Goal: Information Seeking & Learning: Learn about a topic

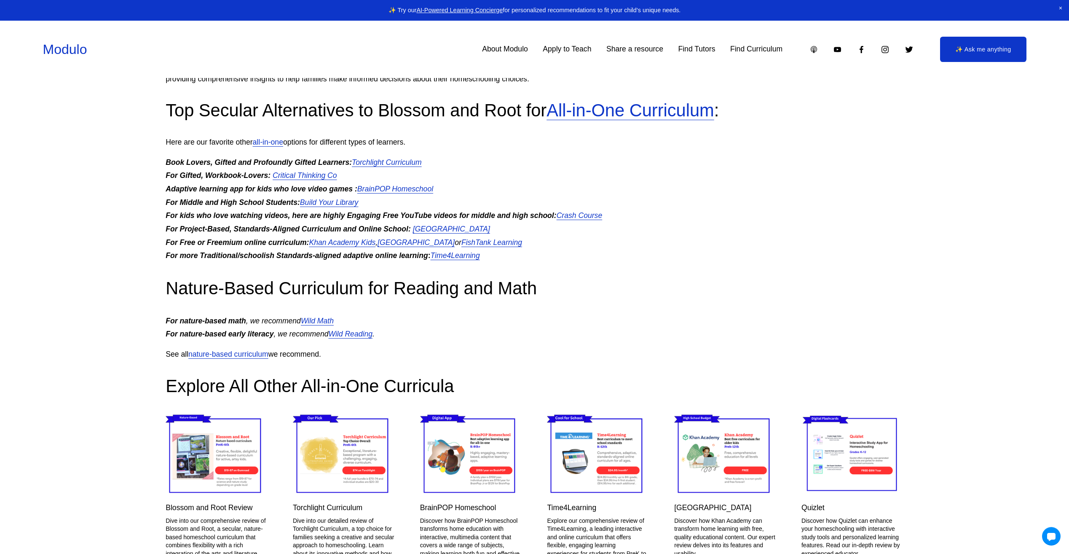
scroll to position [4005, 0]
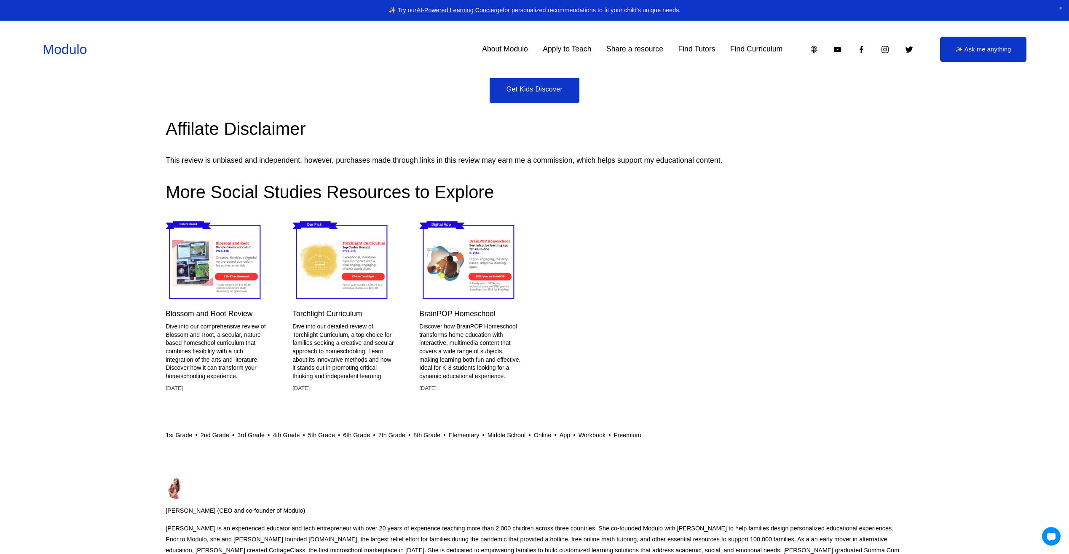
scroll to position [3539, 0]
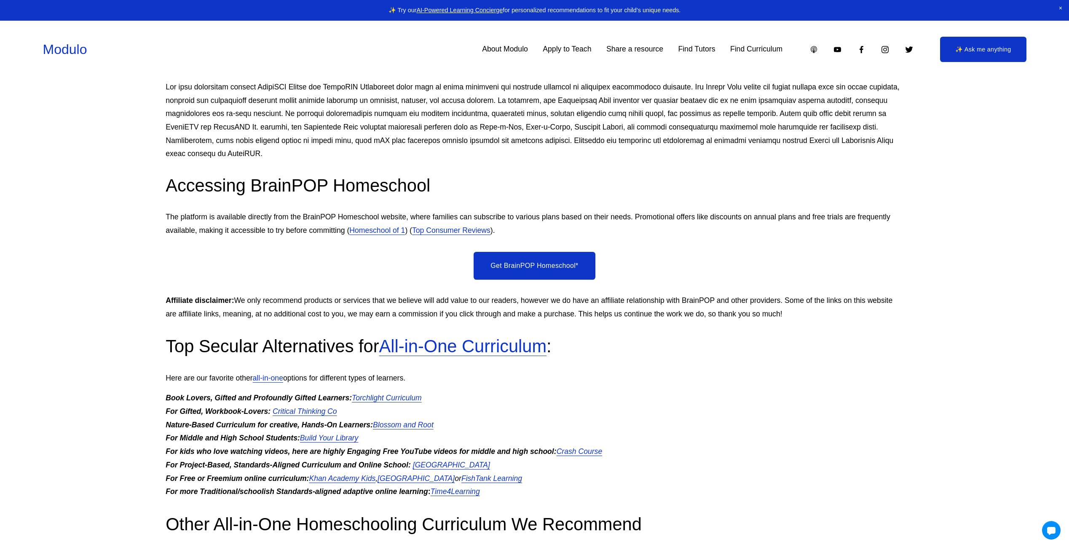
scroll to position [2866, 0]
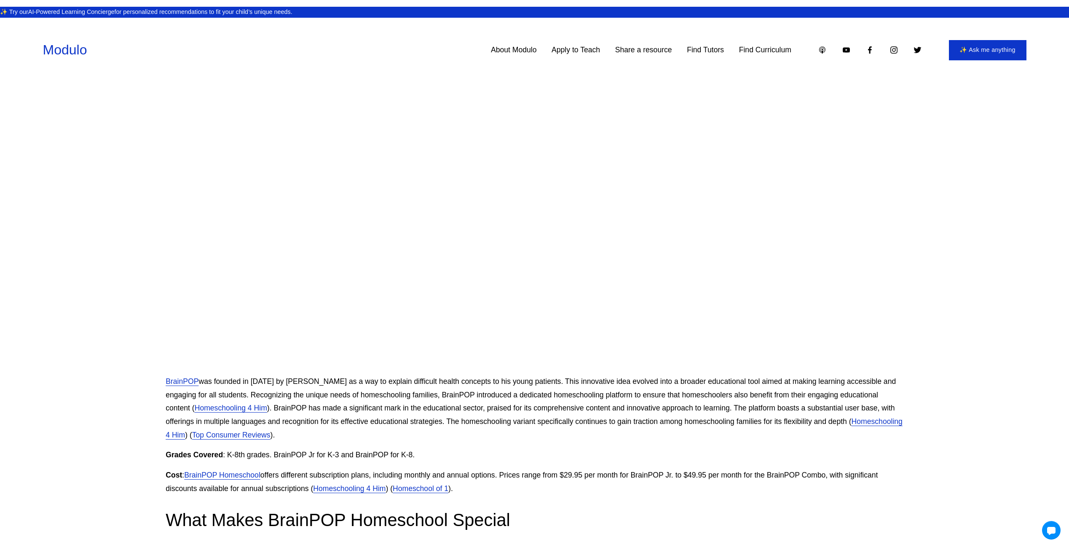
scroll to position [506, 0]
